Goal: Task Accomplishment & Management: Use online tool/utility

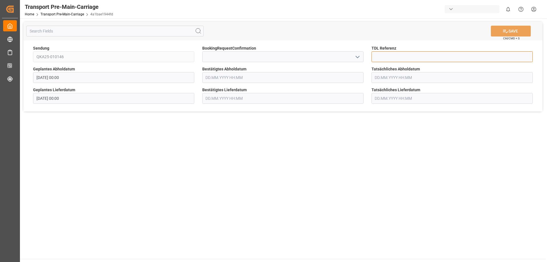
click at [427, 60] on input at bounding box center [452, 56] width 161 height 11
type input "36391"
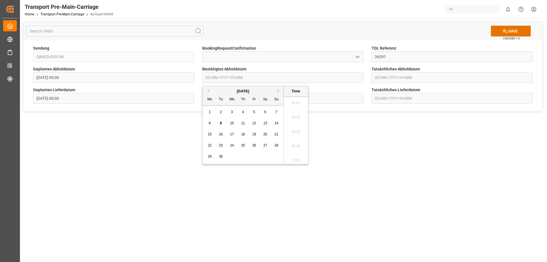
scroll to position [643, 0]
click at [247, 76] on input "text" at bounding box center [282, 77] width 161 height 11
click at [224, 133] on div "16" at bounding box center [220, 134] width 7 height 7
click at [294, 154] on li "12:15" at bounding box center [296, 158] width 24 height 14
type input "[DATE] 12:15"
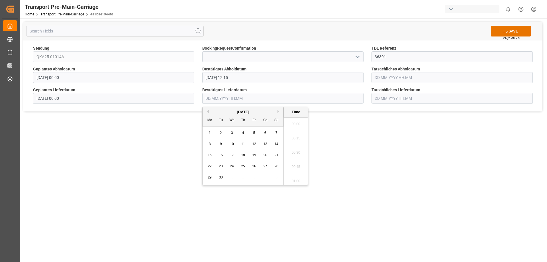
click at [235, 100] on input "text" at bounding box center [282, 98] width 161 height 11
click at [245, 154] on div "18" at bounding box center [243, 155] width 7 height 7
click at [298, 162] on li "09:00" at bounding box center [296, 165] width 24 height 14
type input "[DATE] 09:00"
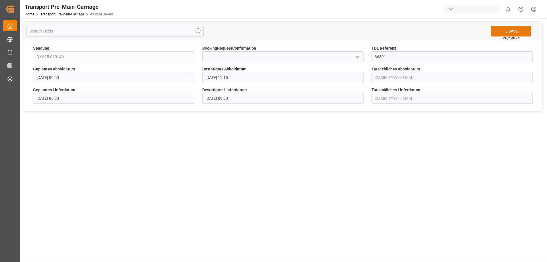
click at [510, 31] on button "SAVE" at bounding box center [511, 31] width 40 height 11
